Goal: Check status: Check status

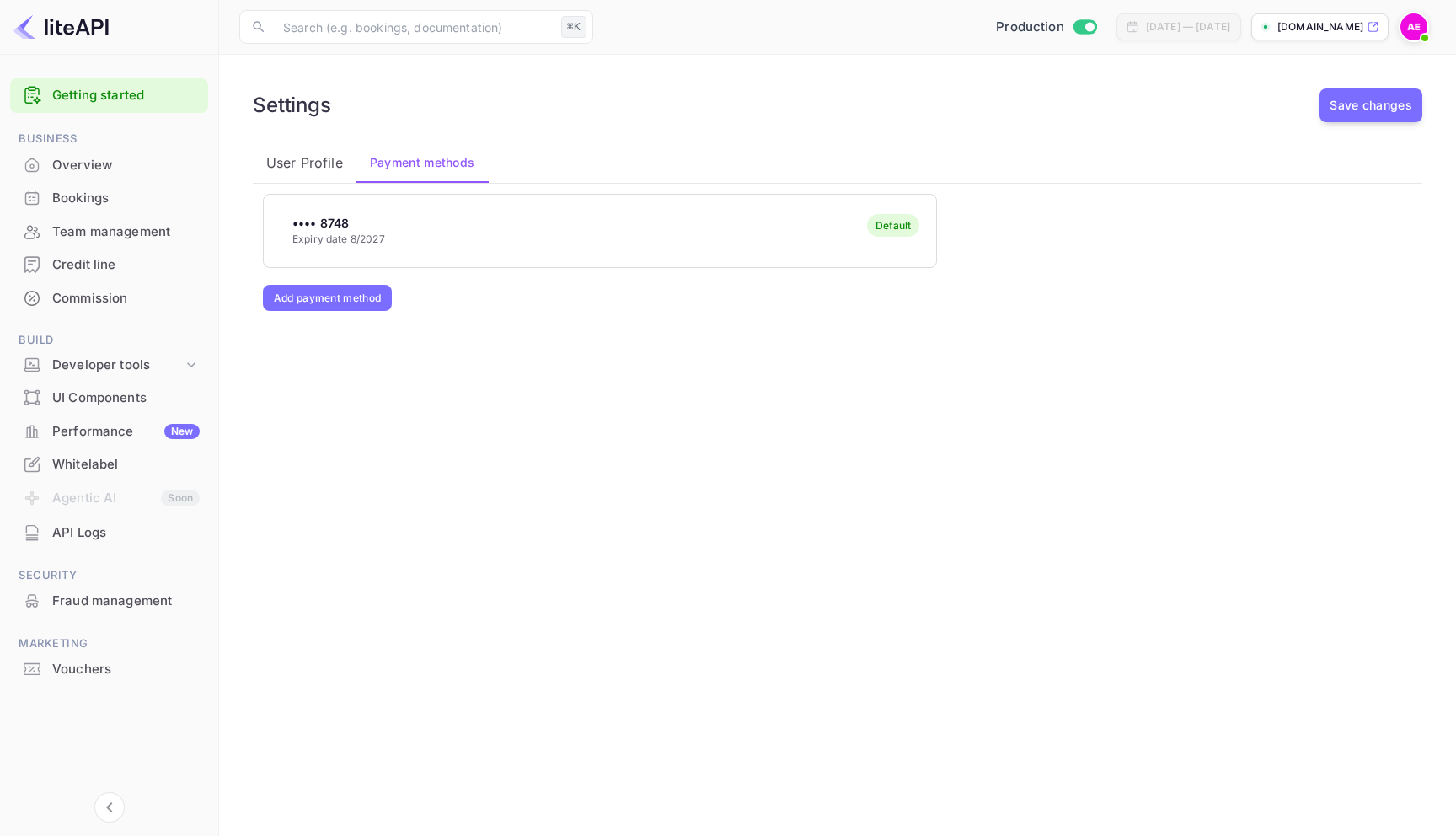
click at [89, 185] on div "Bookings" at bounding box center [109, 199] width 198 height 33
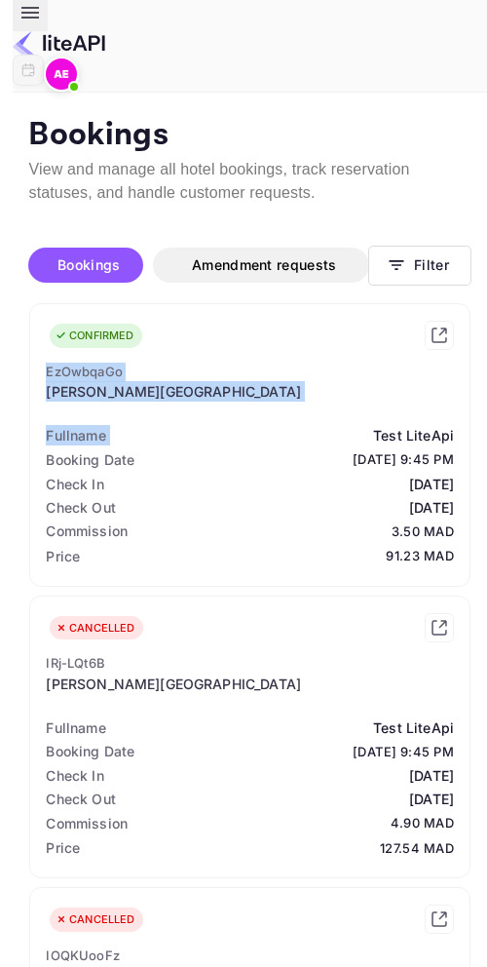
drag, startPoint x: 342, startPoint y: 447, endPoint x: 341, endPoint y: 364, distance: 83.8
click at [341, 363] on div "CONFIRMED EzOwbqaGo Trieu Dang Hotel Fullname Test LiteApi Booking Date 2025-08…" at bounding box center [250, 445] width 440 height 282
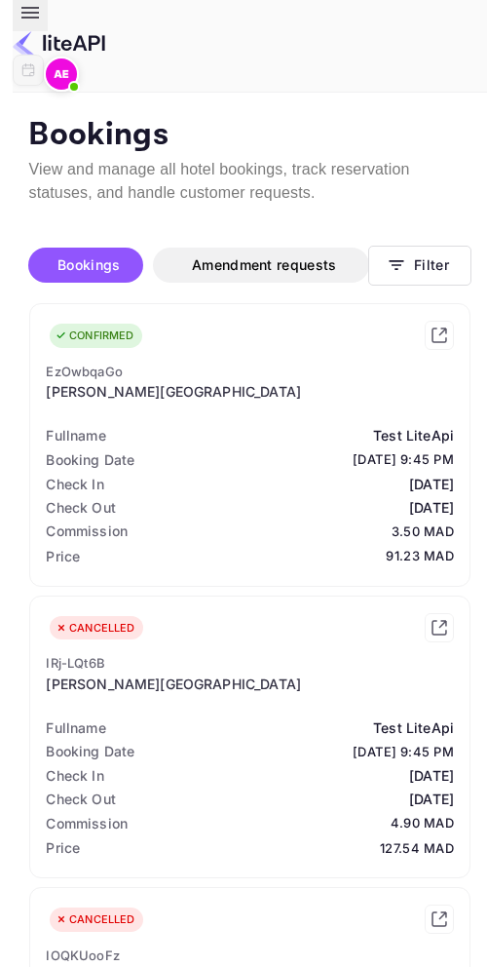
click at [327, 302] on div "Bookings Amendment requests Filter" at bounding box center [249, 265] width 443 height 74
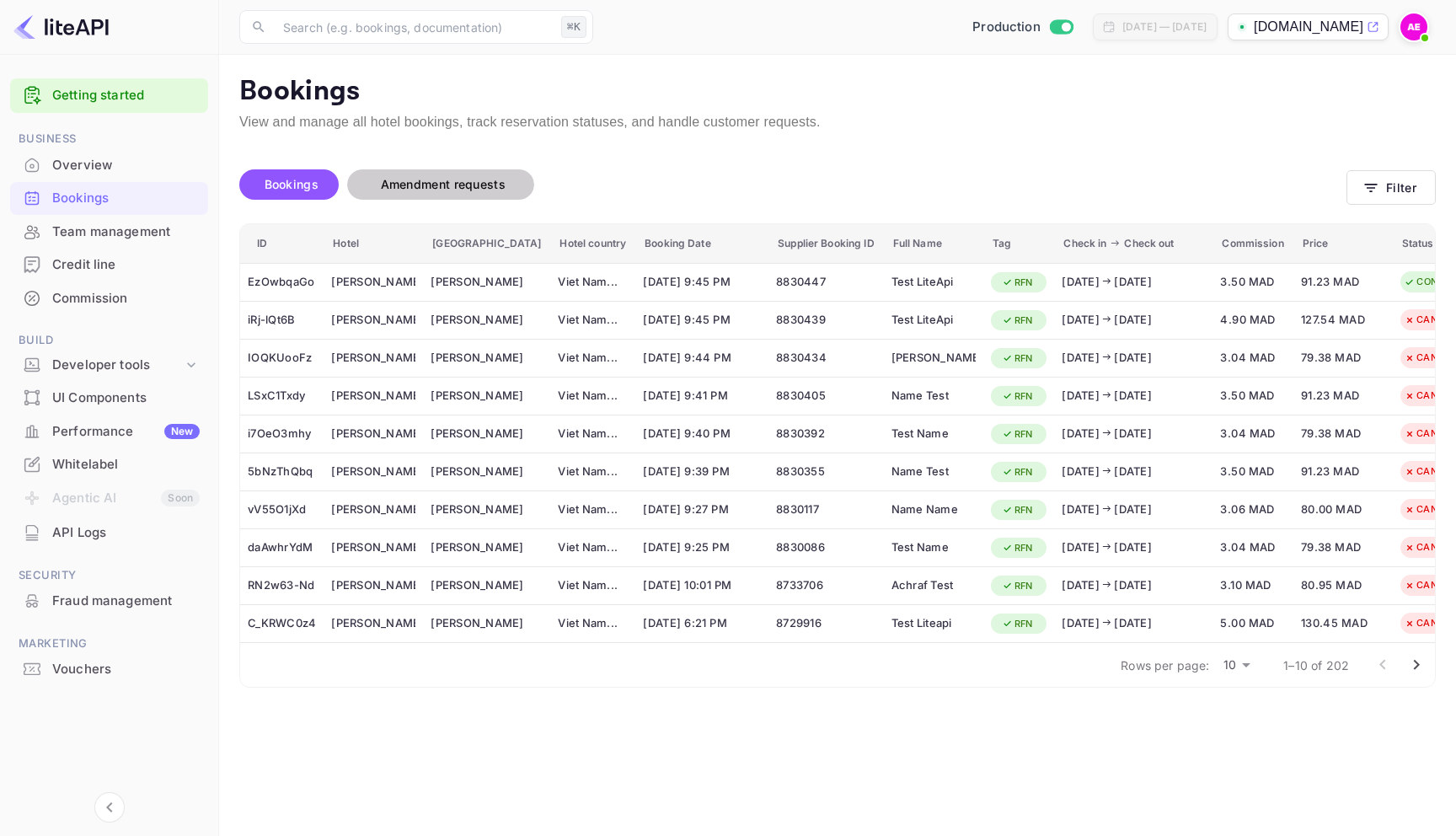
click at [397, 191] on span "Amendment requests" at bounding box center [443, 184] width 158 height 20
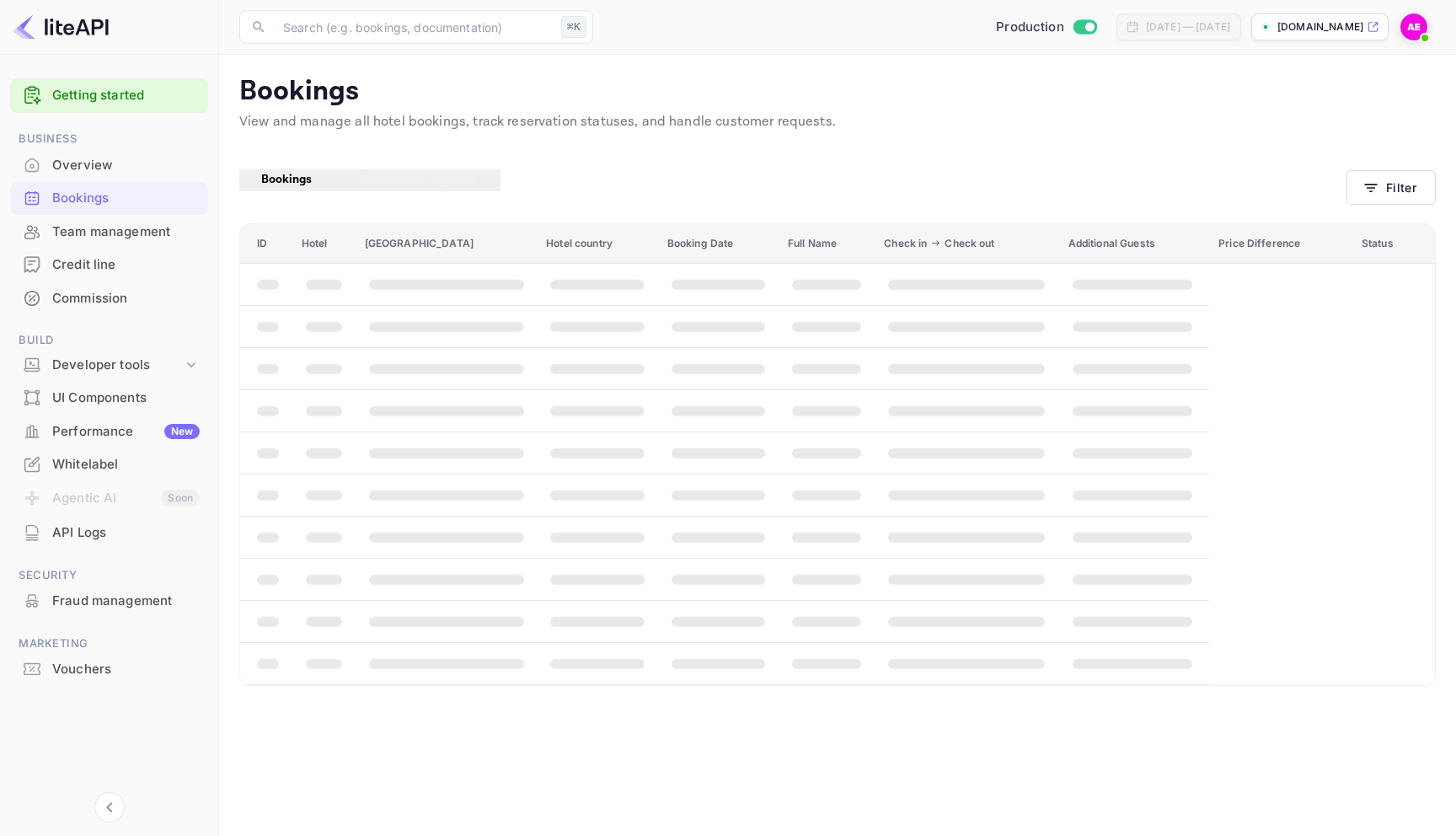
click at [810, 191] on div "Bookings Amendment requests" at bounding box center [793, 180] width 1108 height 22
click at [297, 190] on span "Bookings" at bounding box center [286, 180] width 67 height 20
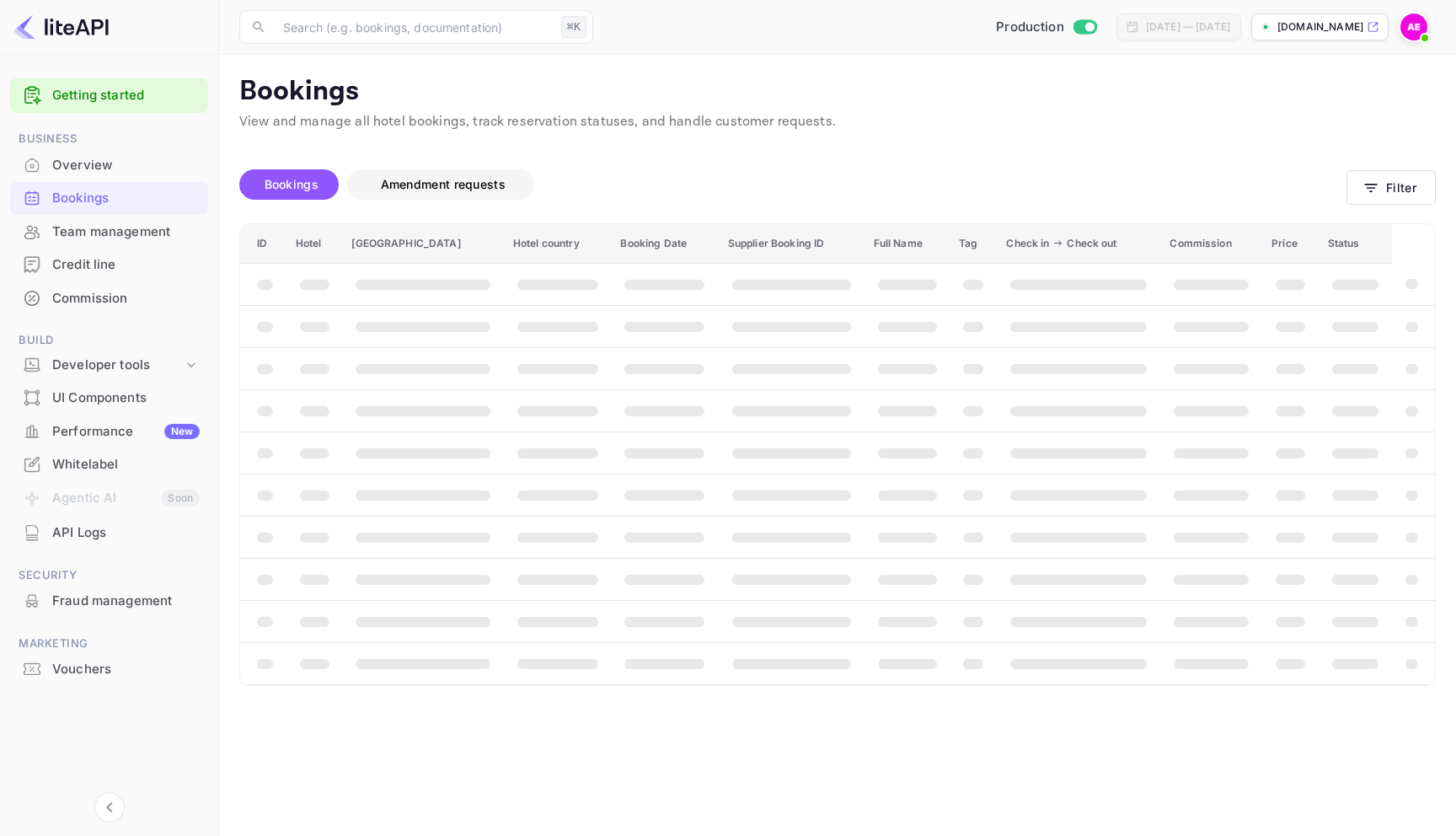
click at [473, 190] on span "Amendment requests" at bounding box center [443, 184] width 158 height 20
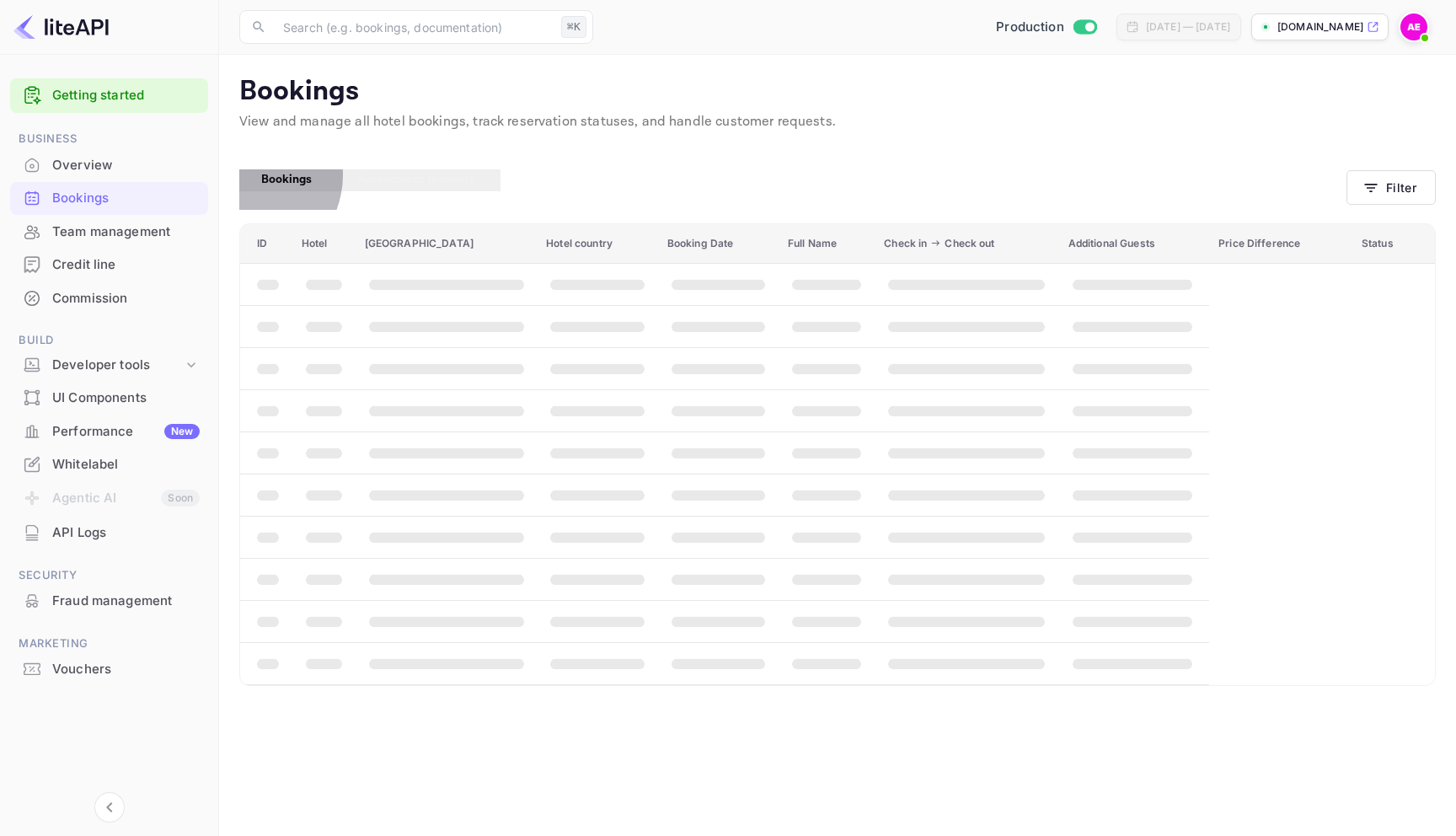
click at [243, 175] on button "Bookings" at bounding box center [284, 180] width 89 height 22
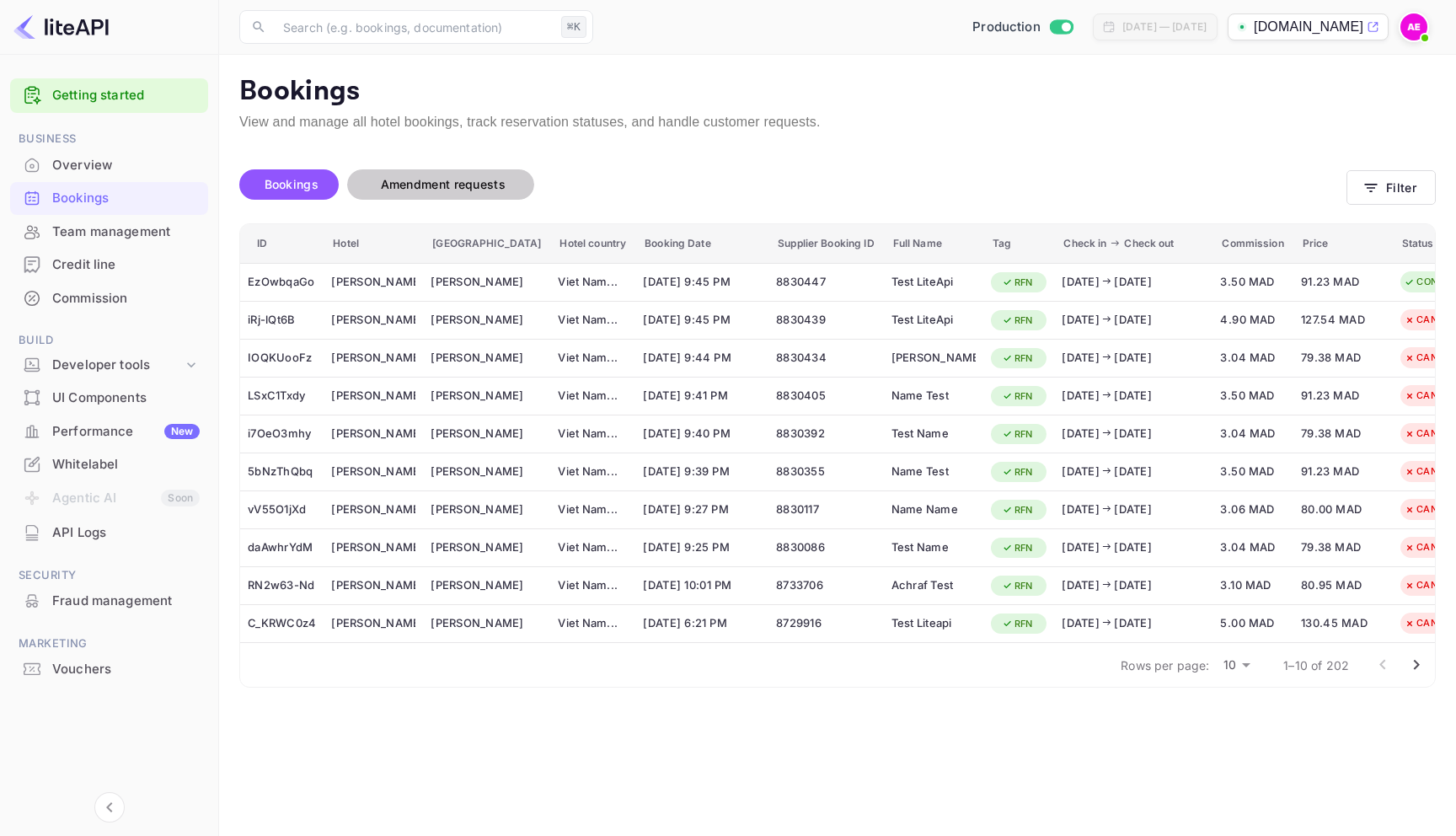
click at [361, 172] on button "Amendment requests" at bounding box center [441, 184] width 187 height 30
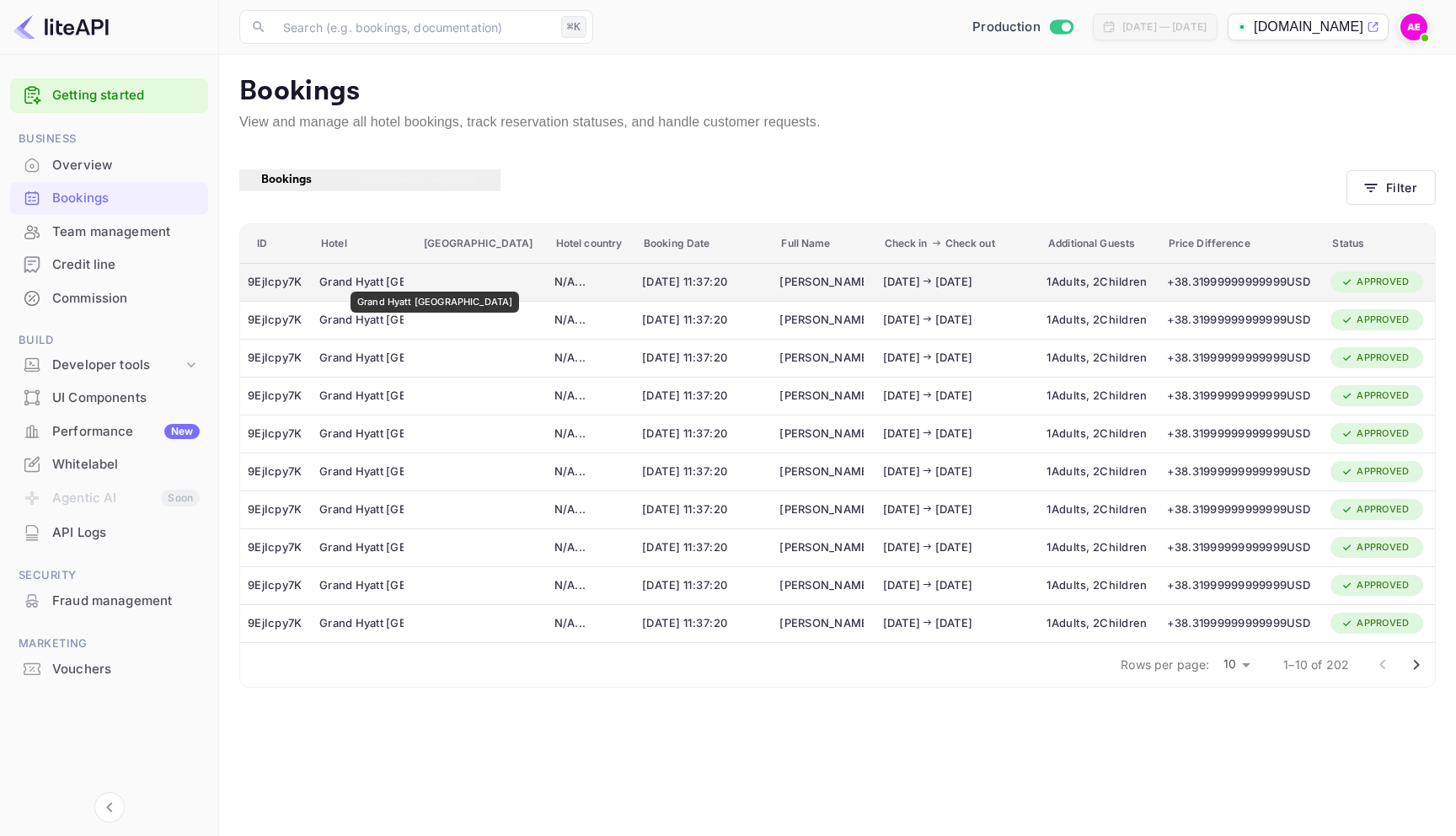
click at [402, 280] on div "Grand Hyatt Athens" at bounding box center [361, 282] width 84 height 27
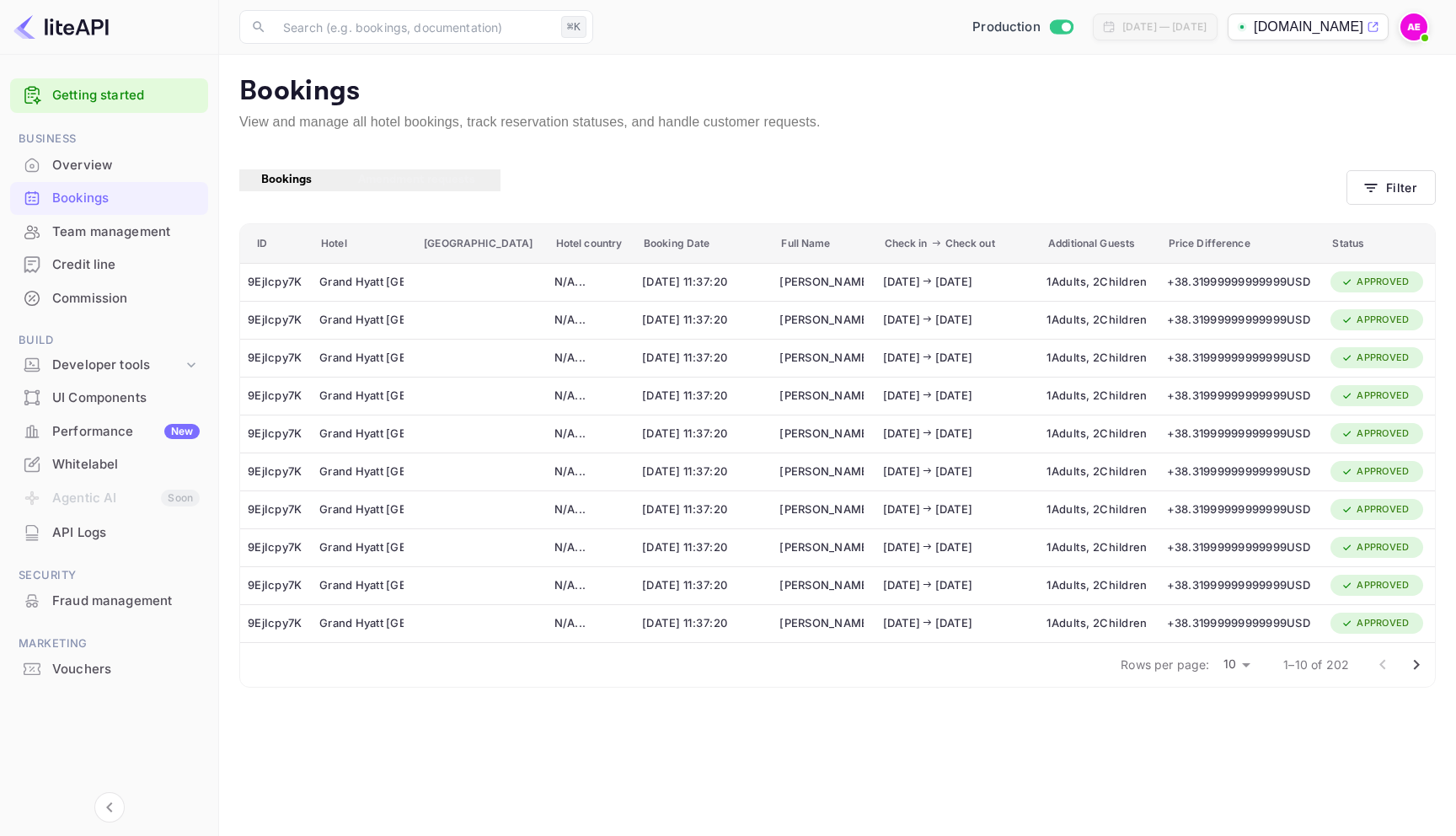
click at [642, 291] on div "2025/03/05 11:37:20" at bounding box center [701, 282] width 118 height 27
click at [809, 279] on div "Bill Holder" at bounding box center [821, 282] width 84 height 27
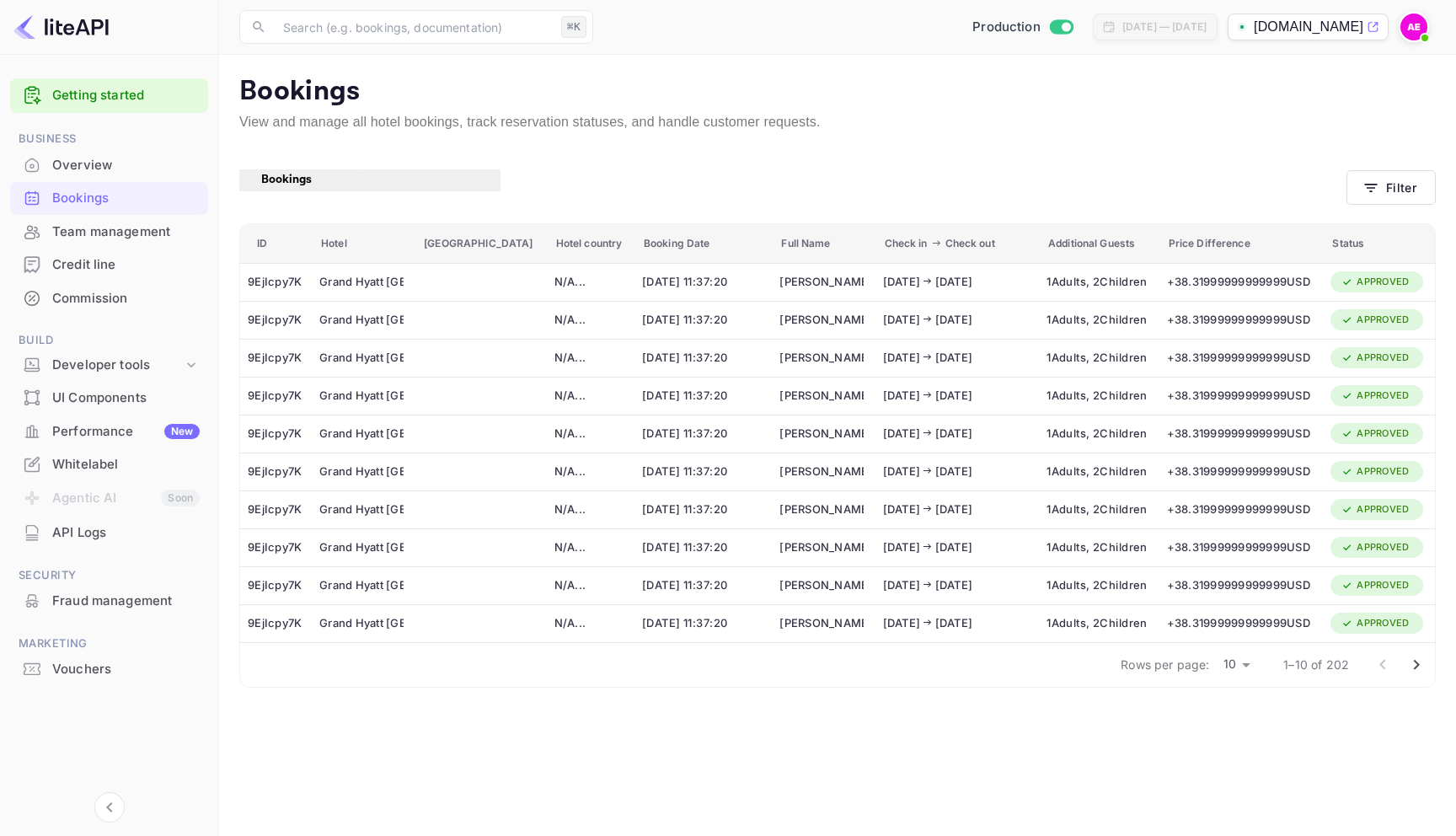
click at [876, 297] on td "2025/06/25 2025/06/26" at bounding box center [958, 282] width 164 height 38
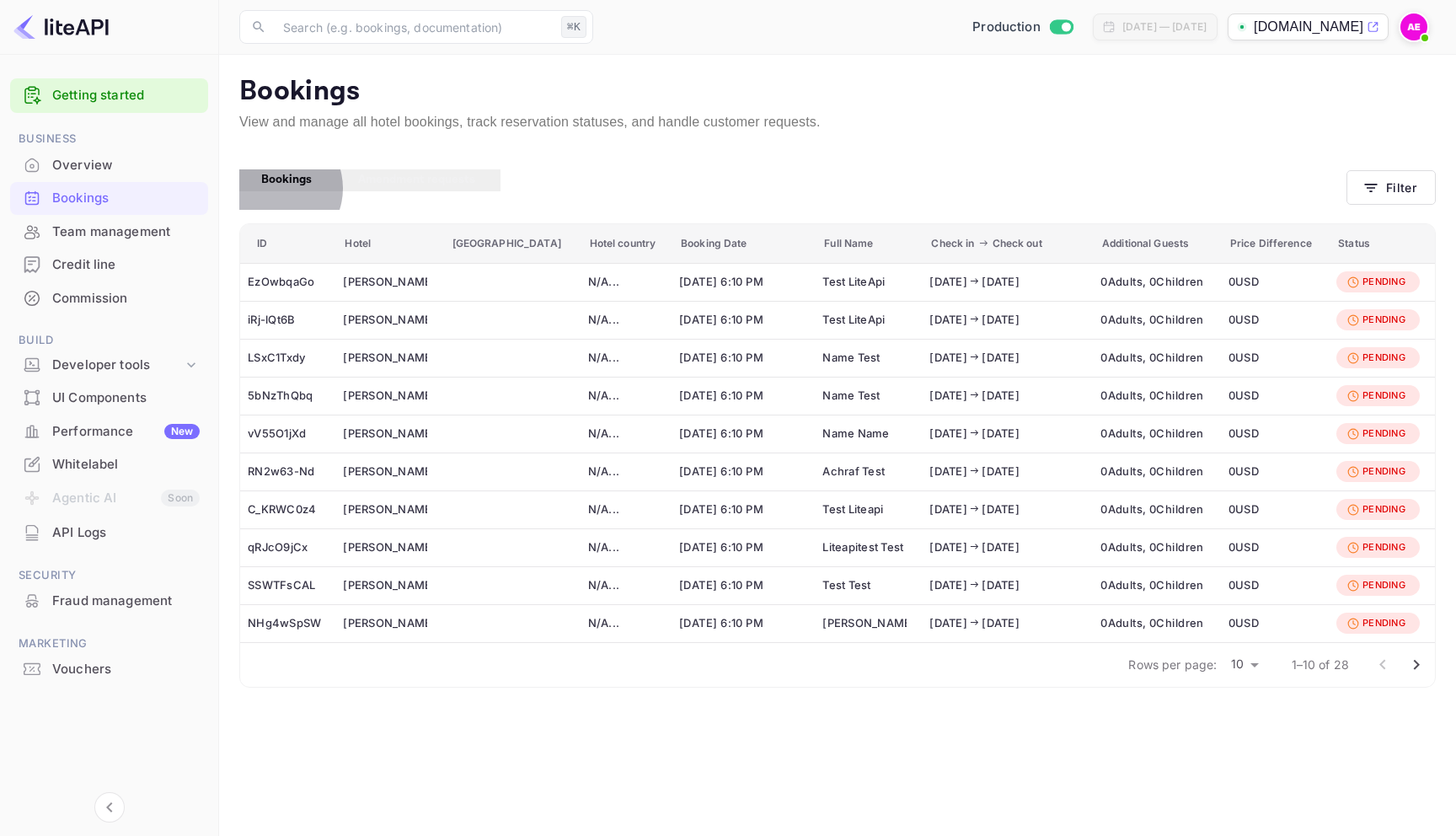
click at [271, 187] on span "Bookings" at bounding box center [286, 180] width 50 height 16
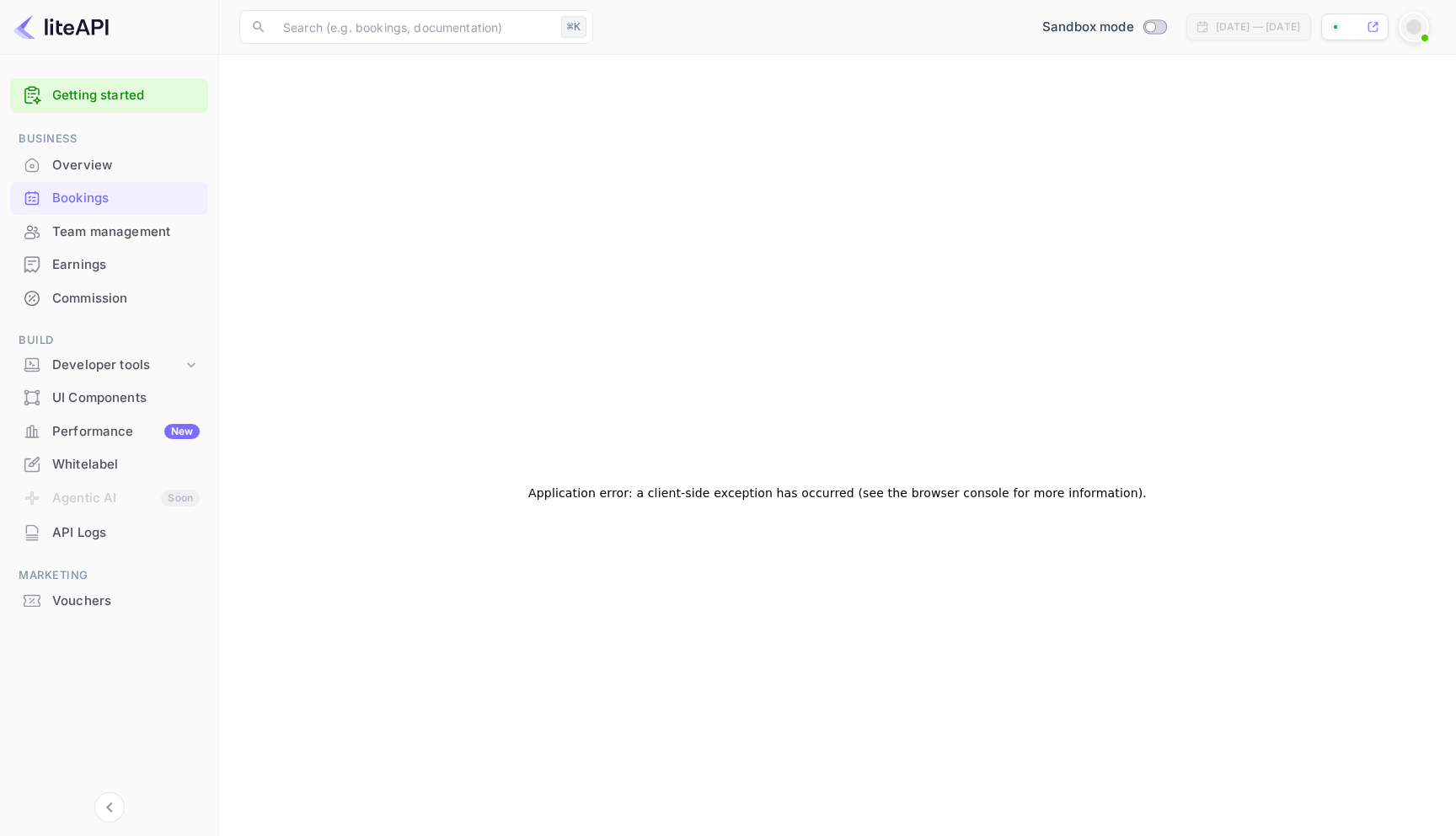
click at [619, 235] on div "Application error: a client-side exception has occurred (see the browser consol…" at bounding box center [838, 493] width 1197 height 836
